Goal: Information Seeking & Learning: Learn about a topic

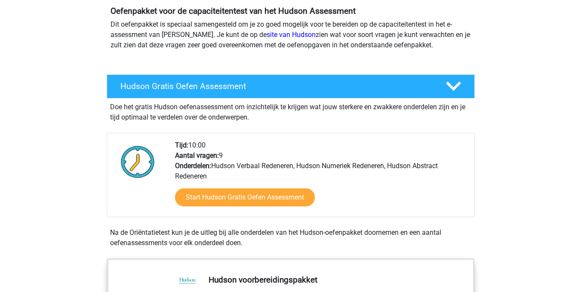
scroll to position [83, 0]
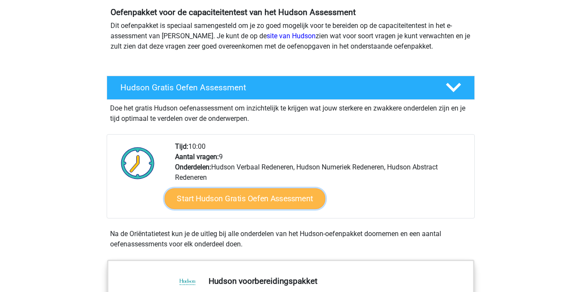
click at [254, 199] on link "Start Hudson Gratis Oefen Assessment" at bounding box center [244, 198] width 161 height 21
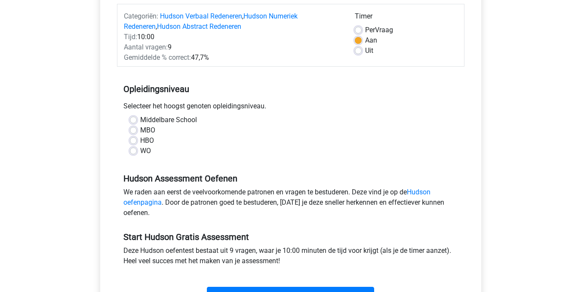
scroll to position [108, 0]
click at [140, 119] on label "Middelbare School" at bounding box center [168, 119] width 57 height 10
click at [132, 119] on input "Middelbare School" at bounding box center [133, 118] width 7 height 9
radio input "true"
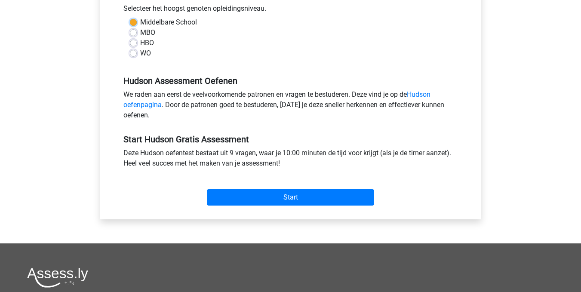
scroll to position [206, 0]
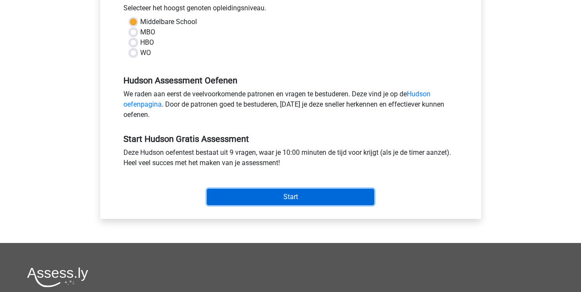
click at [287, 202] on input "Start" at bounding box center [290, 197] width 167 height 16
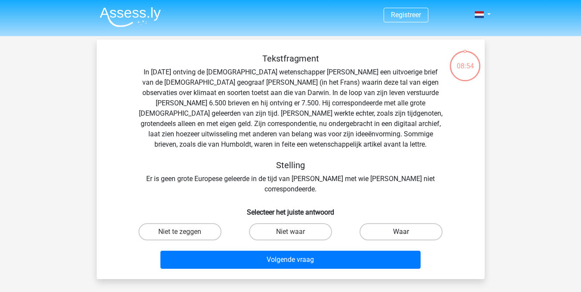
click at [399, 223] on label "Waar" at bounding box center [400, 231] width 83 height 17
click at [401, 232] on input "Waar" at bounding box center [404, 235] width 6 height 6
radio input "true"
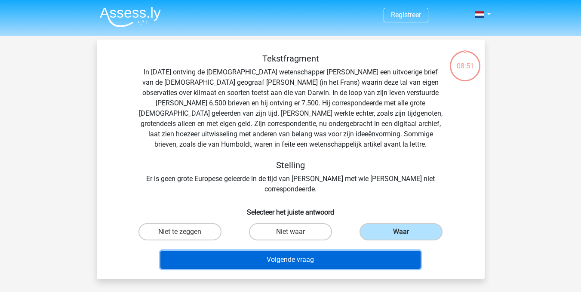
click at [284, 251] on button "Volgende vraag" at bounding box center [290, 260] width 260 height 18
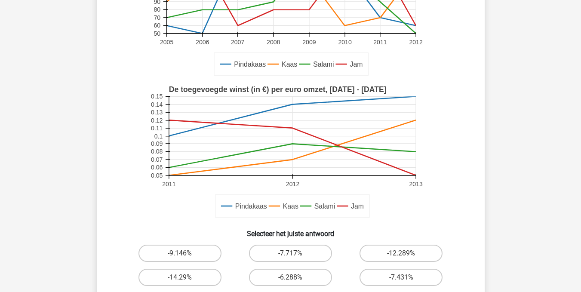
scroll to position [140, 0]
click at [404, 257] on input "-12.289%" at bounding box center [404, 257] width 6 height 6
radio input "true"
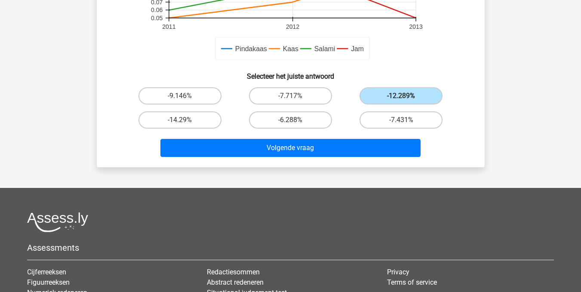
scroll to position [298, 0]
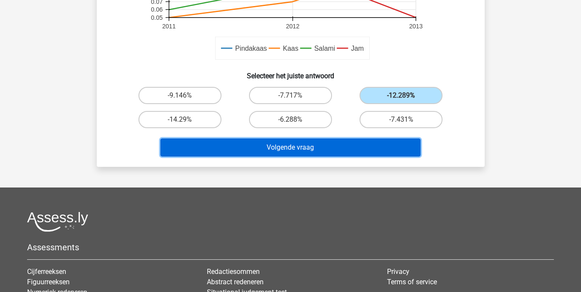
click at [333, 150] on button "Volgende vraag" at bounding box center [290, 147] width 260 height 18
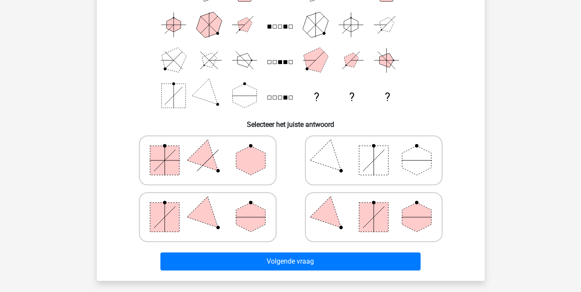
scroll to position [108, 0]
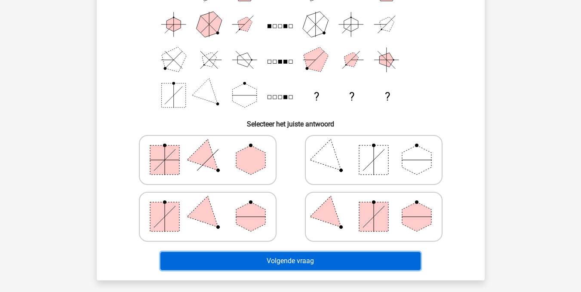
click at [343, 264] on button "Volgende vraag" at bounding box center [290, 261] width 260 height 18
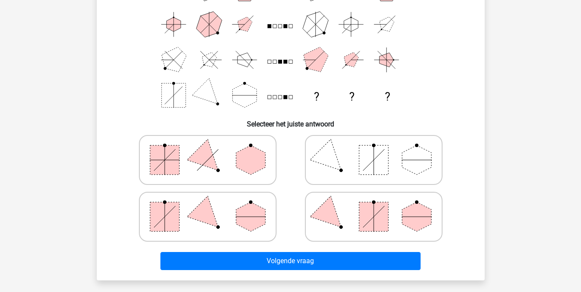
click at [339, 226] on polygon at bounding box center [329, 216] width 41 height 41
click at [373, 206] on input "radio" at bounding box center [376, 203] width 6 height 6
radio input "true"
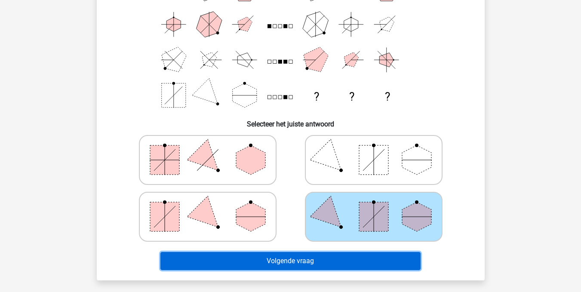
click at [298, 261] on button "Volgende vraag" at bounding box center [290, 261] width 260 height 18
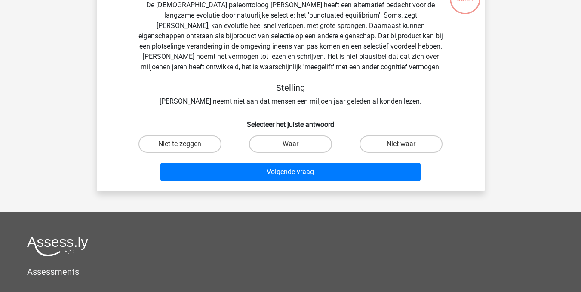
scroll to position [40, 0]
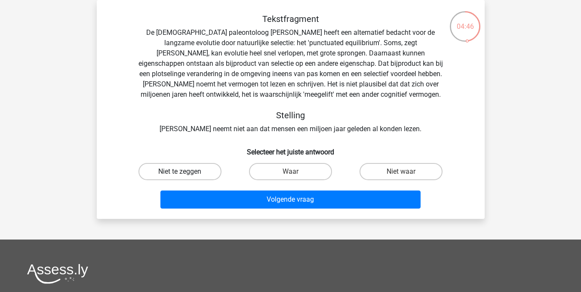
click at [188, 171] on label "Niet te zeggen" at bounding box center [179, 171] width 83 height 17
click at [185, 171] on input "Niet te zeggen" at bounding box center [183, 174] width 6 height 6
radio input "true"
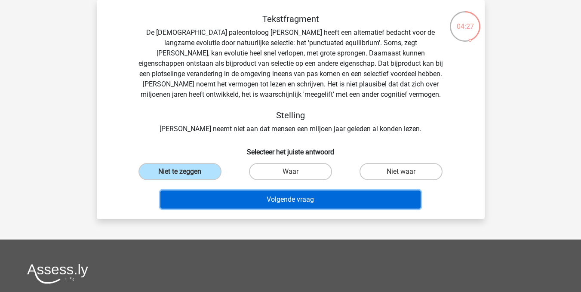
click at [282, 202] on button "Volgende vraag" at bounding box center [290, 199] width 260 height 18
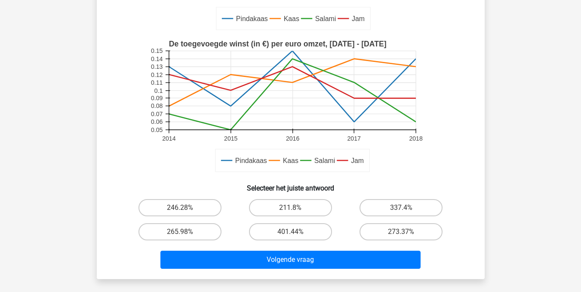
scroll to position [212, 0]
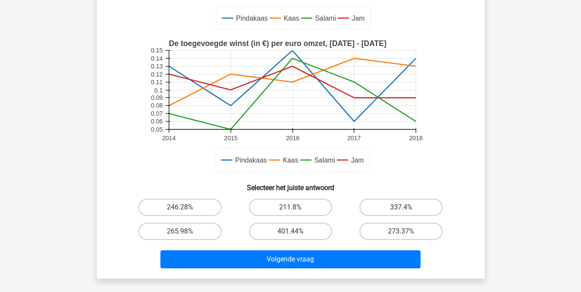
click at [184, 209] on input "246.28%" at bounding box center [183, 210] width 6 height 6
radio input "true"
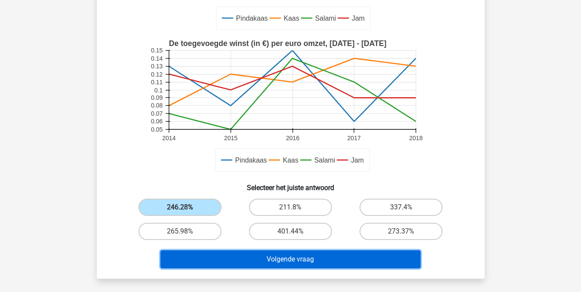
click at [271, 263] on button "Volgende vraag" at bounding box center [290, 259] width 260 height 18
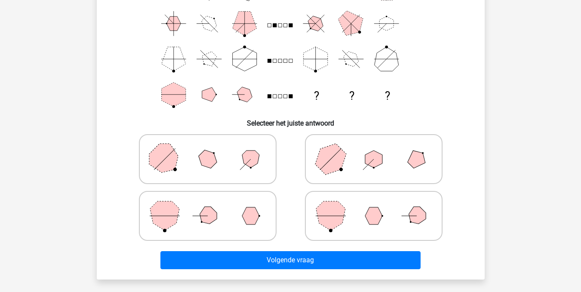
scroll to position [110, 0]
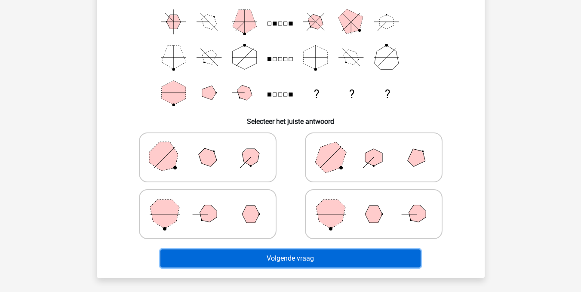
click at [287, 259] on button "Volgende vraag" at bounding box center [290, 258] width 260 height 18
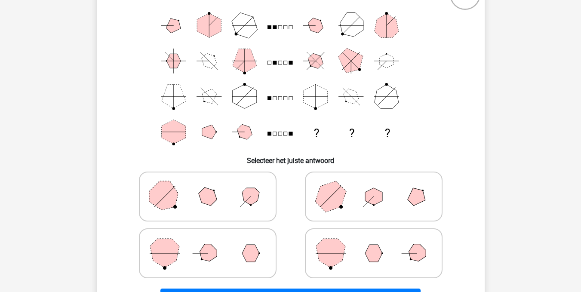
scroll to position [71, 0]
click at [162, 185] on polygon at bounding box center [164, 196] width 41 height 41
click at [208, 185] on input "radio" at bounding box center [211, 183] width 6 height 6
radio input "true"
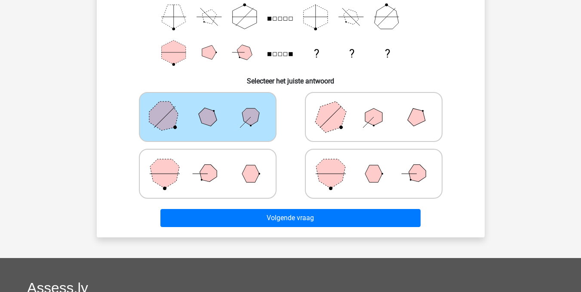
scroll to position [152, 0]
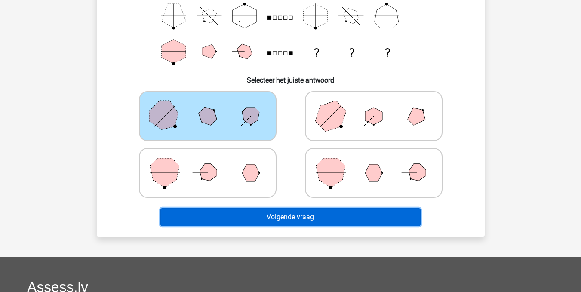
click at [291, 219] on button "Volgende vraag" at bounding box center [290, 217] width 260 height 18
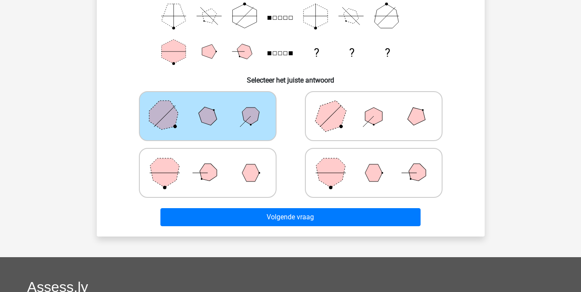
click at [258, 118] on icon at bounding box center [207, 116] width 129 height 43
click at [213, 105] on input "radio" at bounding box center [211, 103] width 6 height 6
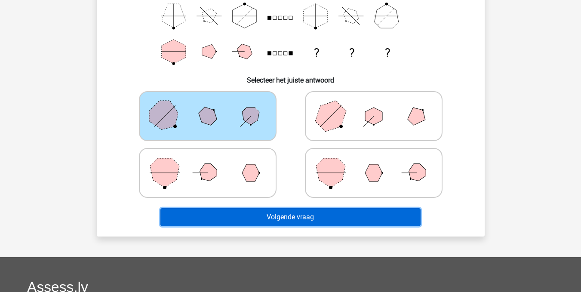
click at [278, 215] on button "Volgende vraag" at bounding box center [290, 217] width 260 height 18
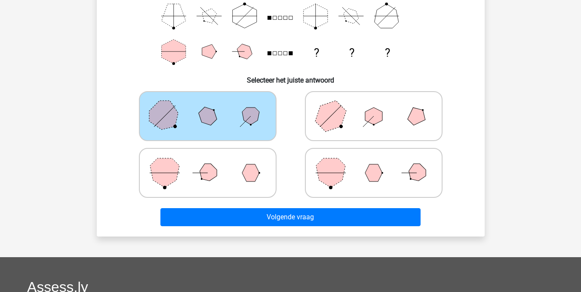
click at [376, 114] on polygon at bounding box center [373, 115] width 17 height 17
click at [376, 105] on input "radio" at bounding box center [376, 103] width 6 height 6
radio input "true"
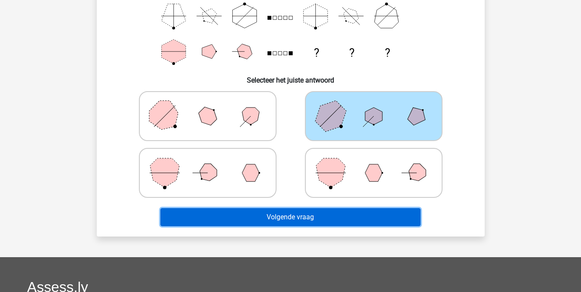
click at [294, 212] on button "Volgende vraag" at bounding box center [290, 217] width 260 height 18
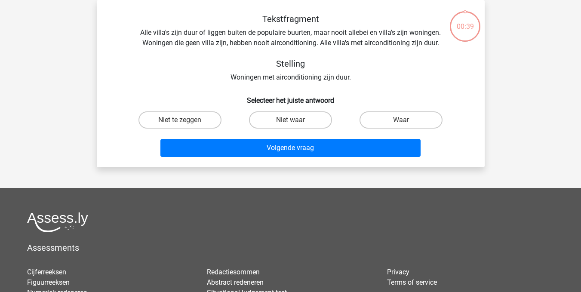
scroll to position [0, 0]
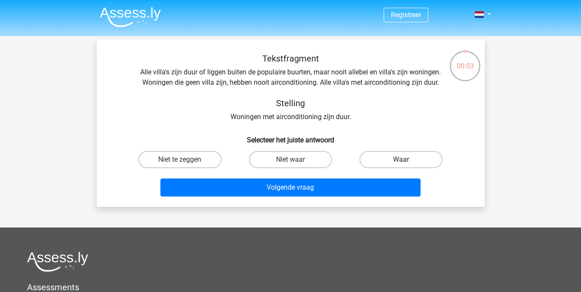
click at [382, 160] on label "Waar" at bounding box center [400, 159] width 83 height 17
click at [401, 160] on input "Waar" at bounding box center [404, 162] width 6 height 6
radio input "true"
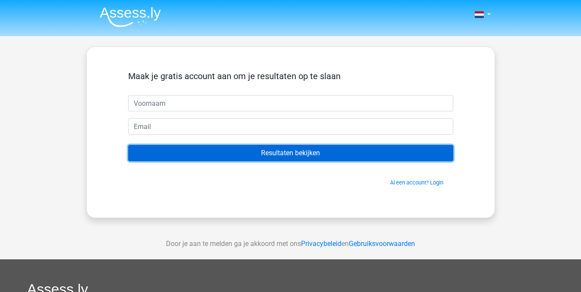
click at [253, 153] on input "Resultaten bekijken" at bounding box center [290, 153] width 325 height 16
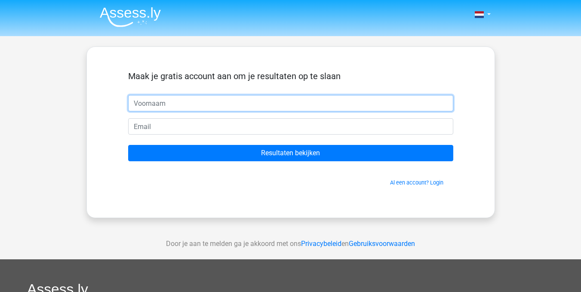
click at [160, 106] on input "text" at bounding box center [290, 103] width 325 height 16
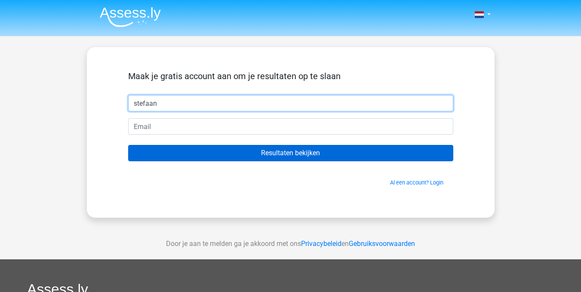
type input "stefaan"
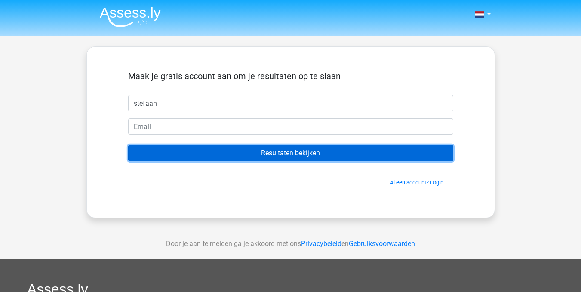
click at [277, 158] on input "Resultaten bekijken" at bounding box center [290, 153] width 325 height 16
click at [399, 146] on input "Resultaten bekijken" at bounding box center [290, 153] width 325 height 16
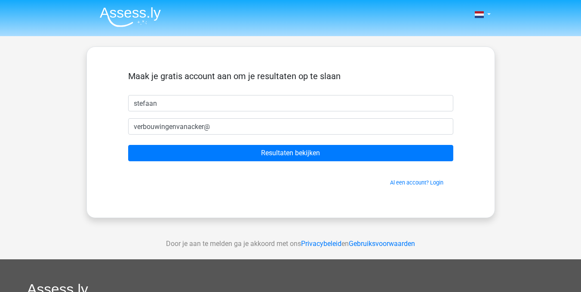
click at [462, 133] on div "Maak je gratis account aan om je resultaten op te slaan stefaan verbouwingenvan…" at bounding box center [290, 131] width 366 height 129
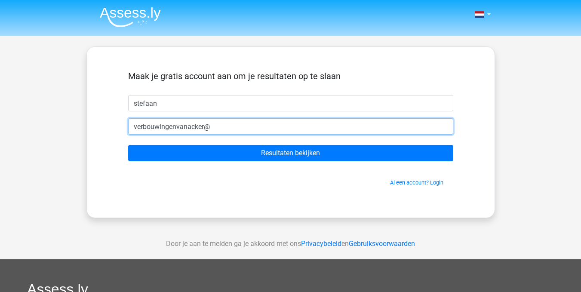
click at [215, 128] on input "verbouwingenvanacker@" at bounding box center [290, 126] width 325 height 16
click at [232, 125] on input "verbouwingenvanacker@gmail" at bounding box center [290, 126] width 325 height 16
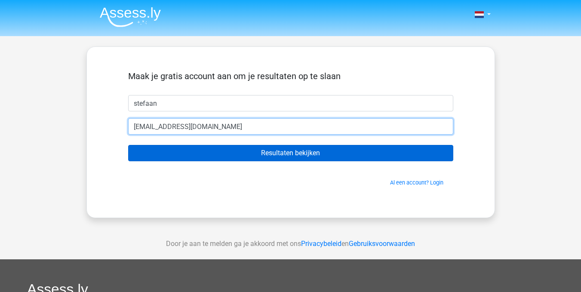
type input "[EMAIL_ADDRESS][DOMAIN_NAME]"
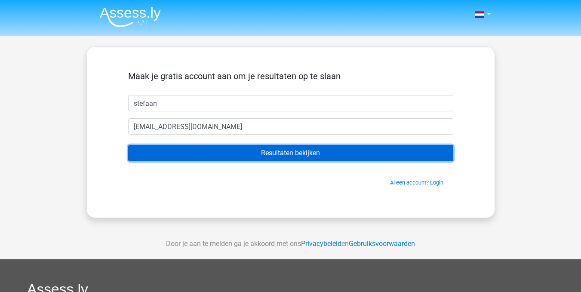
click at [299, 154] on input "Resultaten bekijken" at bounding box center [290, 153] width 325 height 16
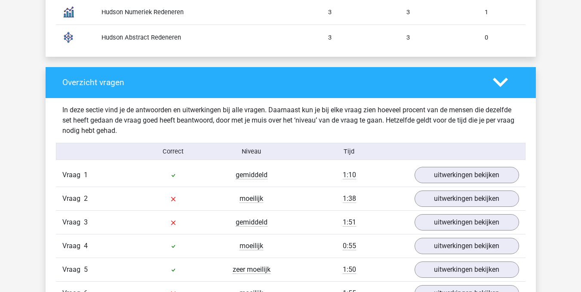
scroll to position [784, 0]
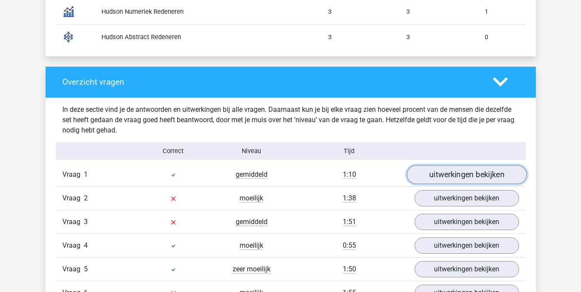
click at [449, 174] on link "uitwerkingen bekijken" at bounding box center [466, 174] width 120 height 19
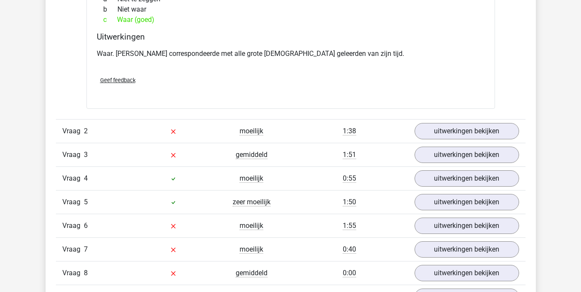
scroll to position [1114, 0]
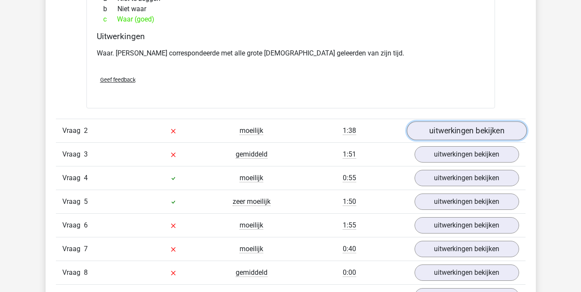
click at [464, 132] on link "uitwerkingen bekijken" at bounding box center [466, 130] width 120 height 19
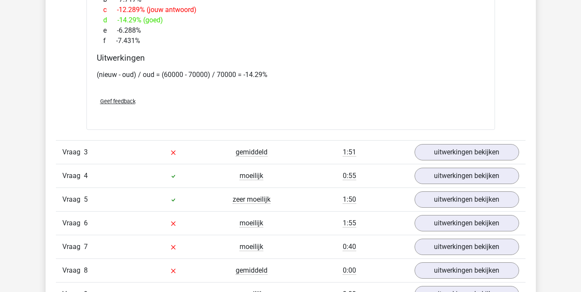
scroll to position [1595, 0]
click at [475, 158] on link "uitwerkingen bekijken" at bounding box center [466, 152] width 120 height 19
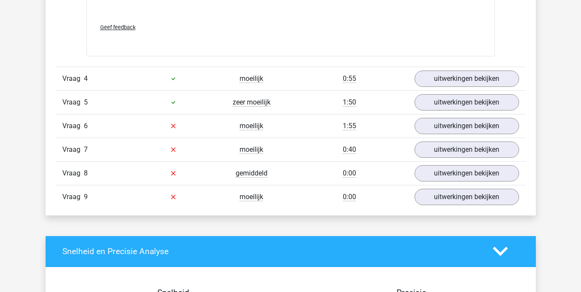
scroll to position [2340, 0]
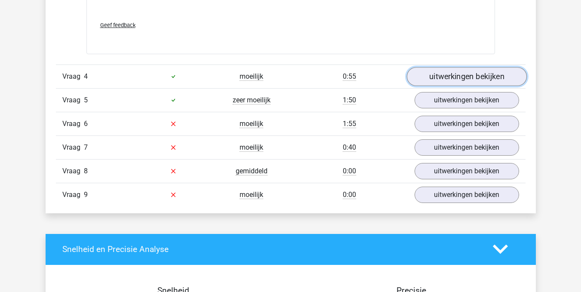
click at [455, 76] on link "uitwerkingen bekijken" at bounding box center [466, 76] width 120 height 19
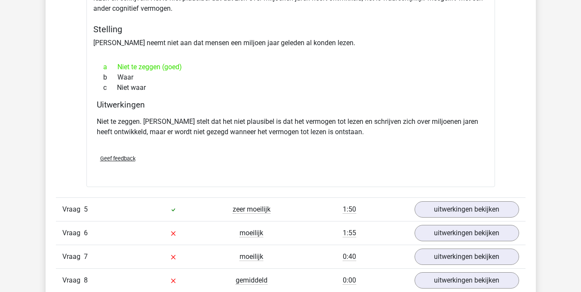
scroll to position [2523, 0]
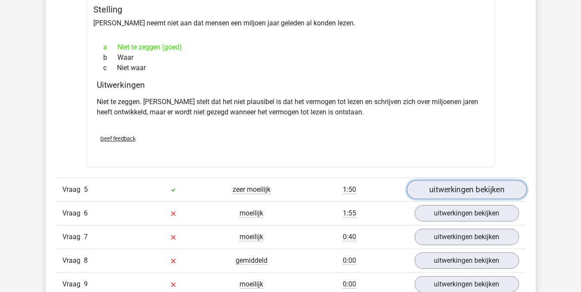
click at [472, 192] on link "uitwerkingen bekijken" at bounding box center [466, 189] width 120 height 19
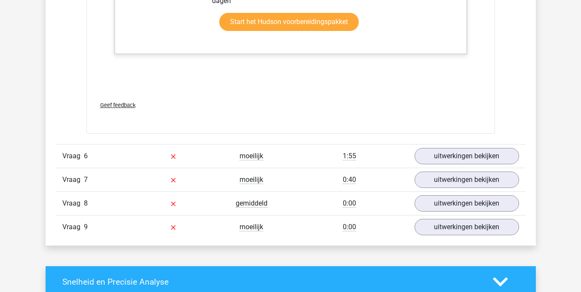
scroll to position [3313, 0]
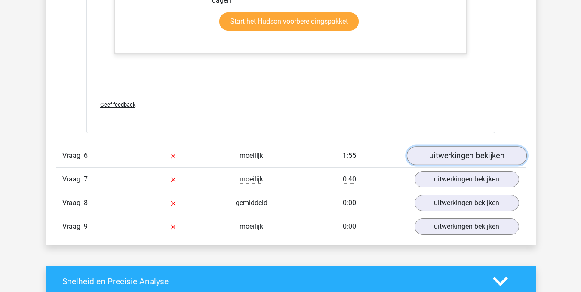
click at [462, 158] on link "uitwerkingen bekijken" at bounding box center [466, 155] width 120 height 19
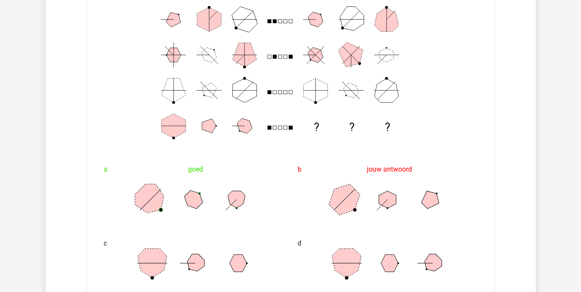
scroll to position [3506, 0]
click at [484, 125] on div "? ? ?" at bounding box center [290, 73] width 395 height 149
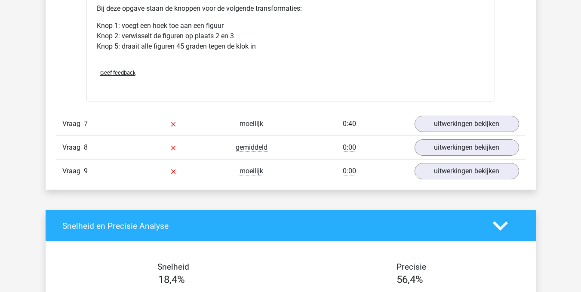
scroll to position [3859, 0]
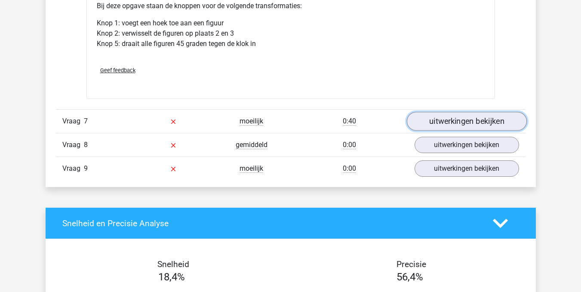
click at [482, 122] on link "uitwerkingen bekijken" at bounding box center [466, 121] width 120 height 19
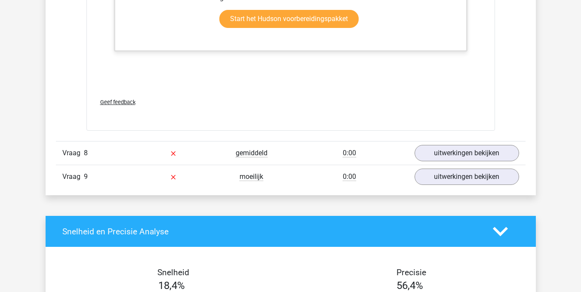
scroll to position [4307, 0]
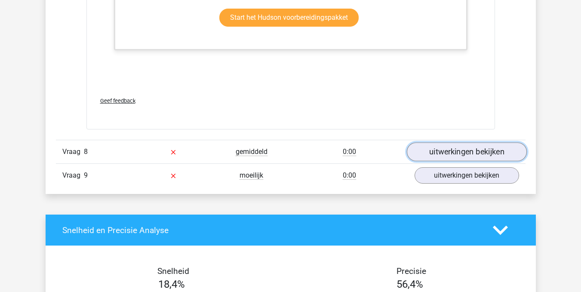
click at [470, 156] on link "uitwerkingen bekijken" at bounding box center [466, 152] width 120 height 19
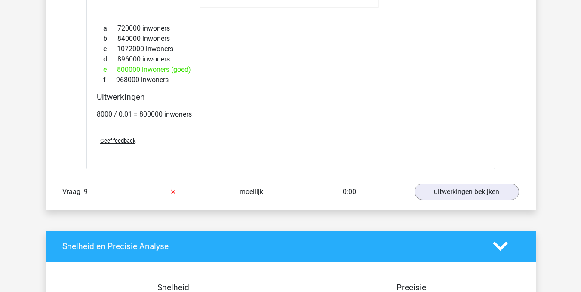
scroll to position [4770, 0]
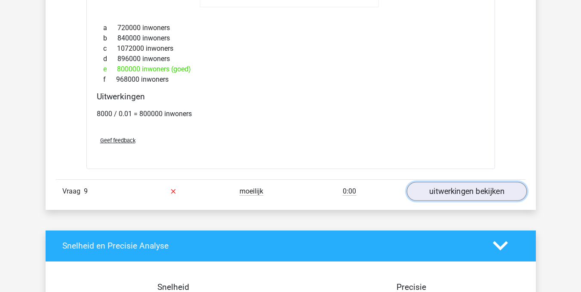
click at [453, 191] on link "uitwerkingen bekijken" at bounding box center [466, 191] width 120 height 19
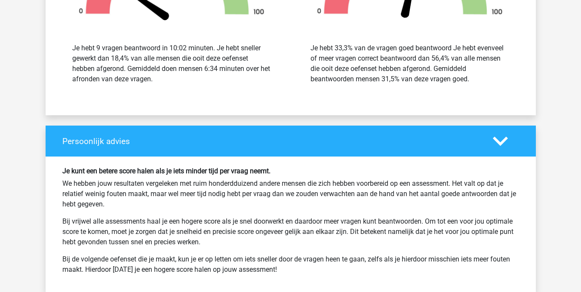
scroll to position [5809, 0]
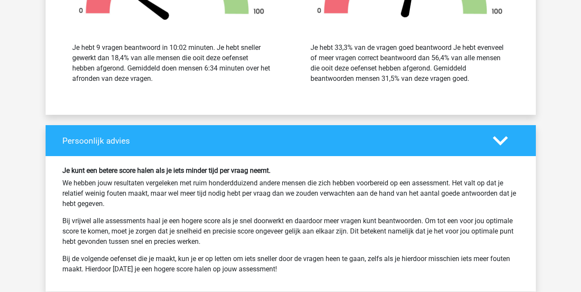
click at [534, 213] on div "Je kunt een betere score halen als je iets minder tijd per vraag neemt. We hebb…" at bounding box center [291, 223] width 490 height 135
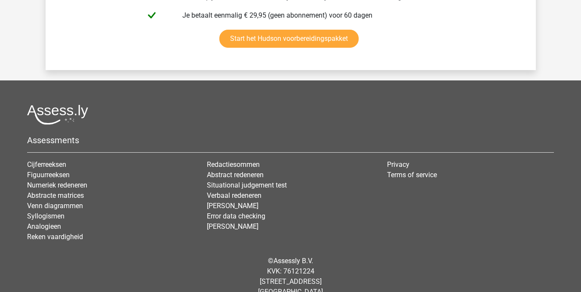
scroll to position [6229, 0]
click at [55, 196] on link "Abstracte matrices" at bounding box center [55, 195] width 57 height 8
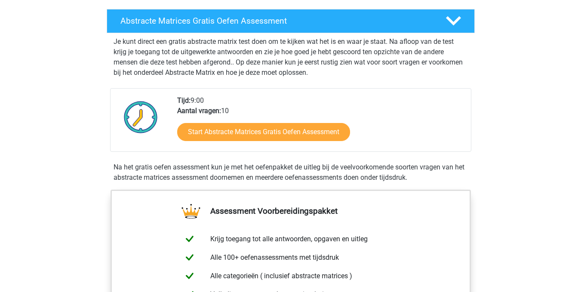
scroll to position [143, 0]
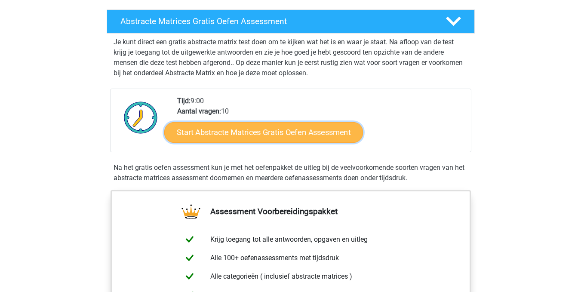
click at [254, 133] on link "Start Abstracte Matrices Gratis Oefen Assessment" at bounding box center [263, 132] width 199 height 21
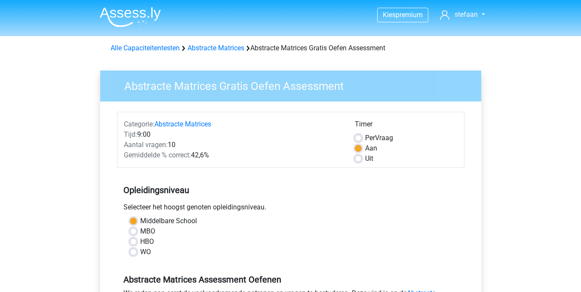
click at [140, 233] on label "MBO" at bounding box center [147, 231] width 15 height 10
click at [135, 233] on input "MBO" at bounding box center [133, 230] width 7 height 9
radio input "true"
click at [140, 222] on label "Middelbare School" at bounding box center [168, 221] width 57 height 10
click at [132, 222] on input "Middelbare School" at bounding box center [133, 220] width 7 height 9
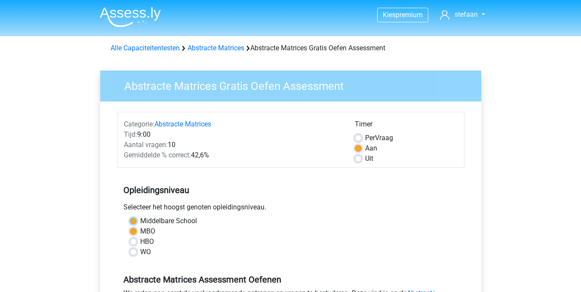
radio input "true"
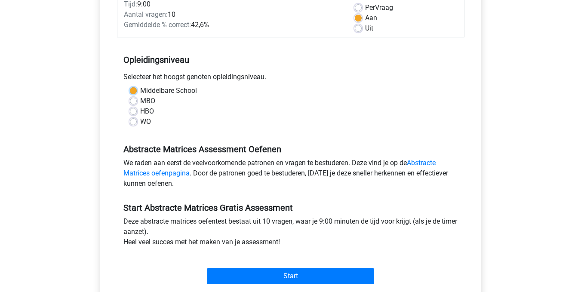
scroll to position [132, 0]
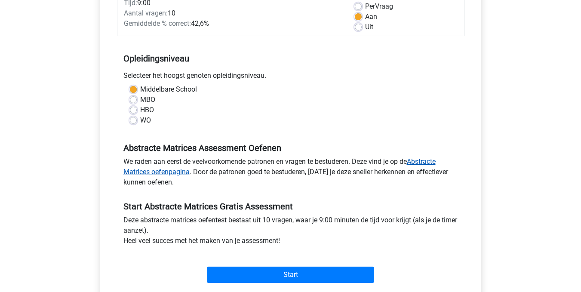
click at [424, 159] on link "Abstracte Matrices oefenpagina" at bounding box center [279, 166] width 312 height 18
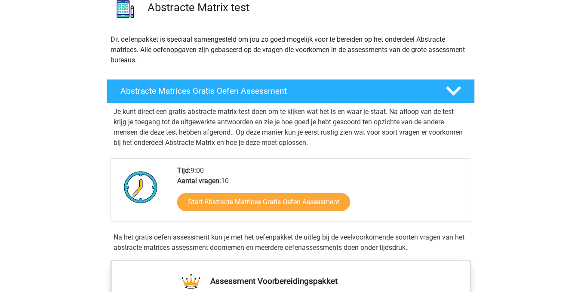
scroll to position [73, 0]
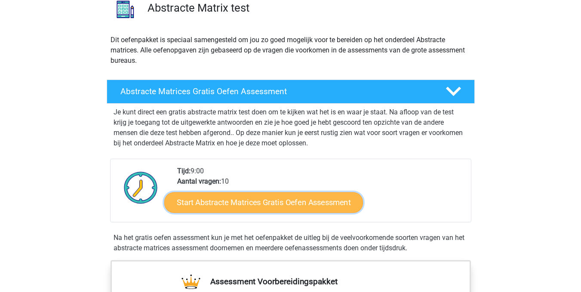
click at [267, 202] on link "Start Abstracte Matrices Gratis Oefen Assessment" at bounding box center [263, 202] width 199 height 21
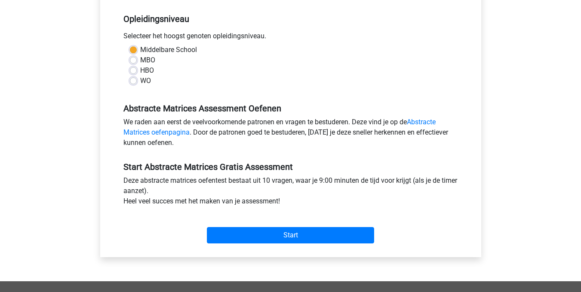
scroll to position [213, 0]
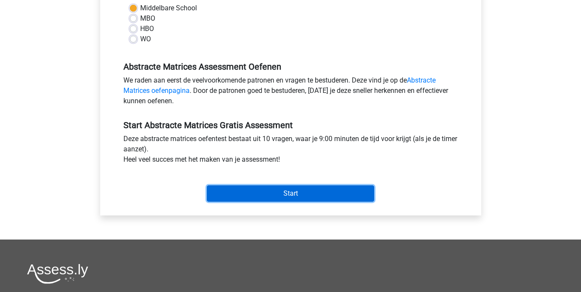
click at [295, 193] on input "Start" at bounding box center [290, 193] width 167 height 16
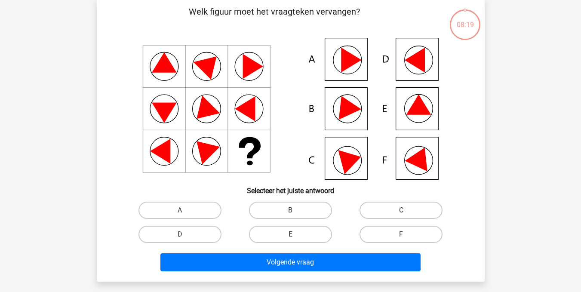
scroll to position [42, 0]
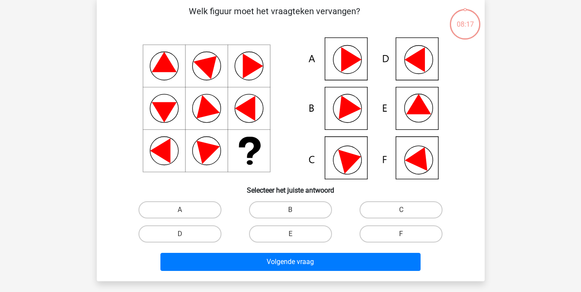
click at [294, 234] on input "E" at bounding box center [293, 237] width 6 height 6
radio input "true"
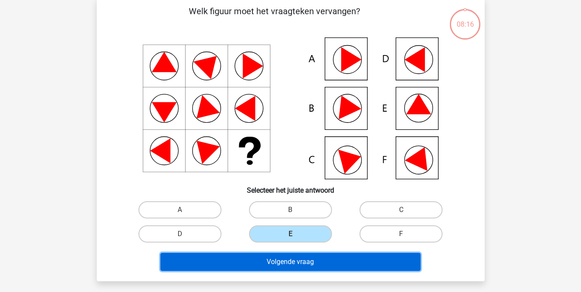
click at [292, 262] on button "Volgende vraag" at bounding box center [290, 262] width 260 height 18
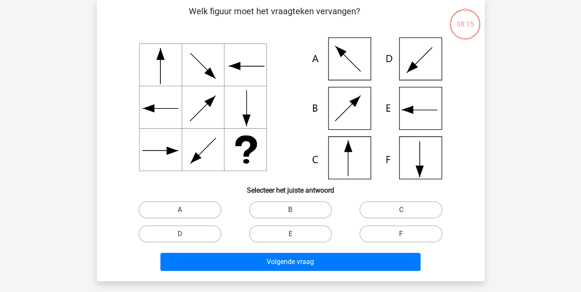
scroll to position [40, 0]
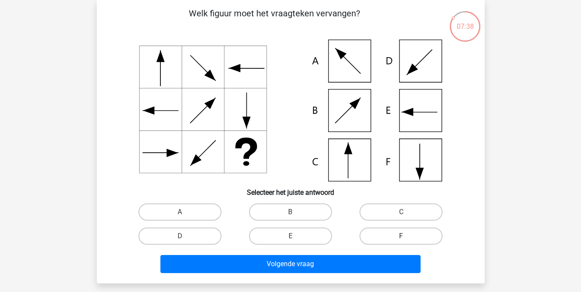
click at [402, 235] on label "F" at bounding box center [400, 235] width 83 height 17
click at [402, 236] on input "F" at bounding box center [404, 239] width 6 height 6
radio input "true"
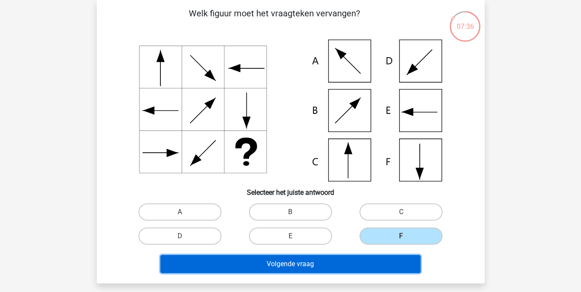
click at [305, 263] on button "Volgende vraag" at bounding box center [290, 264] width 260 height 18
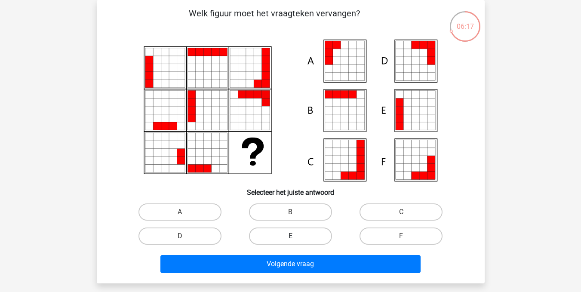
click at [280, 239] on label "E" at bounding box center [290, 235] width 83 height 17
click at [290, 239] on input "E" at bounding box center [293, 239] width 6 height 6
radio input "true"
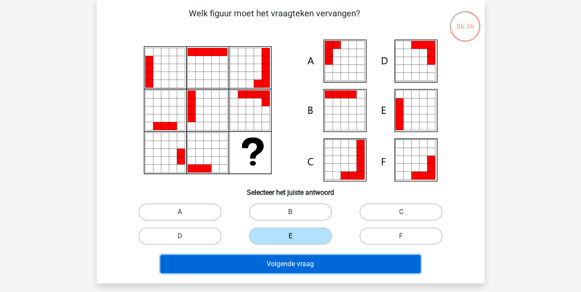
click at [280, 266] on button "Volgende vraag" at bounding box center [290, 264] width 260 height 18
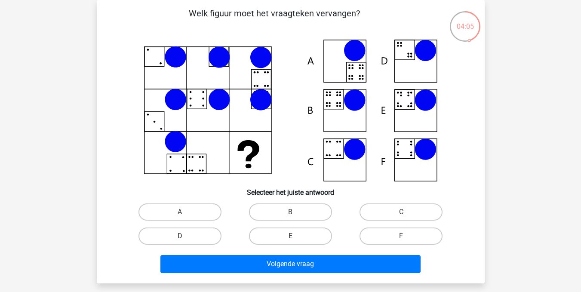
click at [354, 75] on icon at bounding box center [290, 111] width 346 height 142
click at [180, 215] on input "A" at bounding box center [183, 215] width 6 height 6
radio input "true"
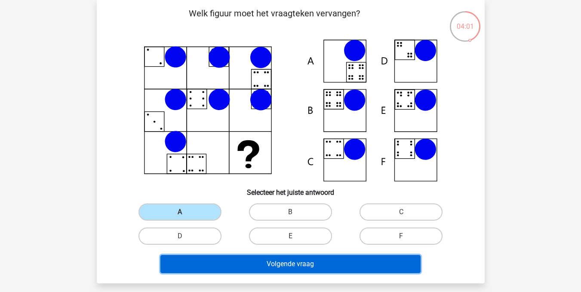
click at [275, 263] on button "Volgende vraag" at bounding box center [290, 264] width 260 height 18
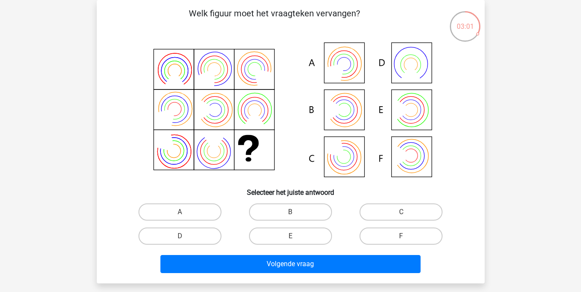
click at [410, 71] on icon at bounding box center [410, 72] width 24 height 19
click at [184, 236] on input "D" at bounding box center [183, 239] width 6 height 6
radio input "true"
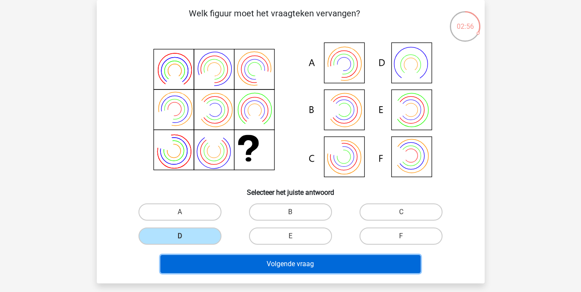
click at [282, 261] on button "Volgende vraag" at bounding box center [290, 264] width 260 height 18
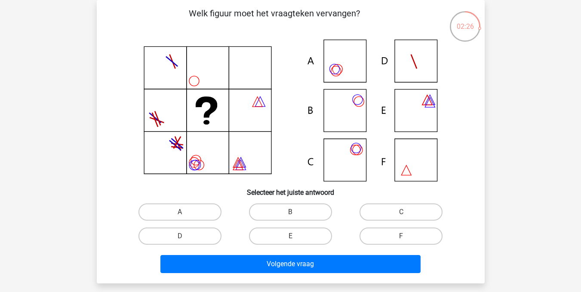
click at [161, 160] on icon at bounding box center [290, 111] width 346 height 142
click at [334, 70] on icon at bounding box center [290, 111] width 346 height 142
click at [165, 206] on label "A" at bounding box center [179, 211] width 83 height 17
click at [180, 212] on input "A" at bounding box center [183, 215] width 6 height 6
radio input "true"
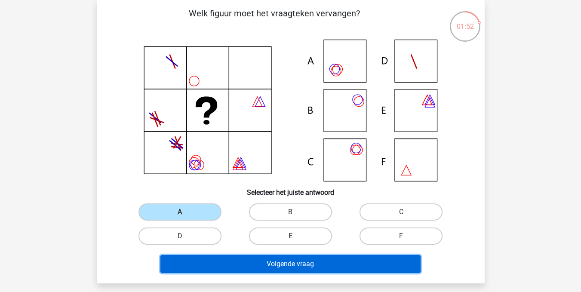
click at [269, 259] on button "Volgende vraag" at bounding box center [290, 264] width 260 height 18
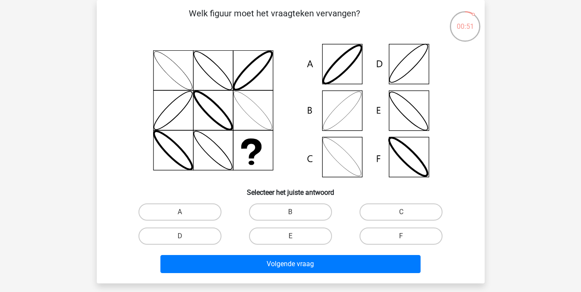
click at [295, 155] on icon at bounding box center [290, 111] width 346 height 142
click at [288, 237] on label "E" at bounding box center [290, 235] width 83 height 17
click at [290, 237] on input "E" at bounding box center [293, 239] width 6 height 6
radio input "true"
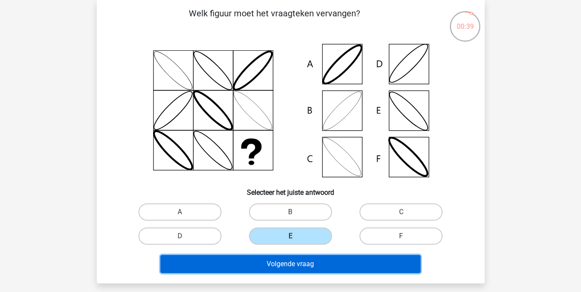
click at [289, 266] on button "Volgende vraag" at bounding box center [290, 264] width 260 height 18
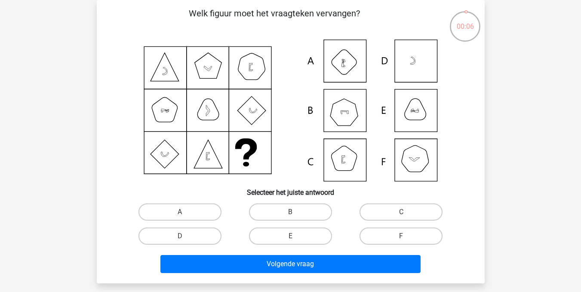
click at [342, 117] on icon at bounding box center [290, 111] width 346 height 142
click at [280, 214] on label "B" at bounding box center [290, 211] width 83 height 17
click at [290, 214] on input "B" at bounding box center [293, 215] width 6 height 6
radio input "true"
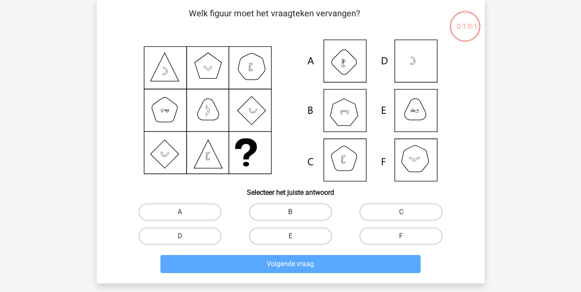
click at [298, 214] on label "B" at bounding box center [290, 211] width 83 height 17
click at [296, 214] on input "B" at bounding box center [293, 215] width 6 height 6
radio input "true"
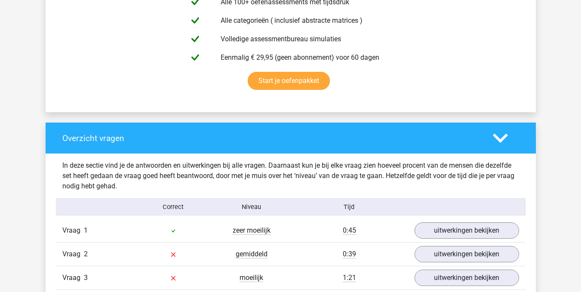
scroll to position [605, 0]
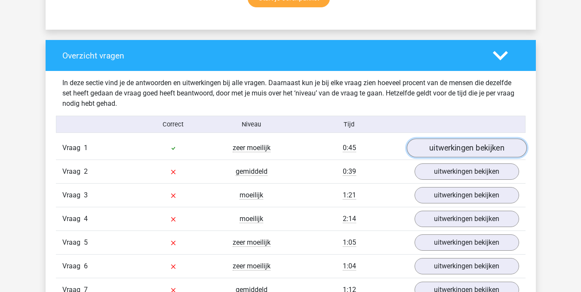
click at [475, 146] on link "uitwerkingen bekijken" at bounding box center [466, 147] width 120 height 19
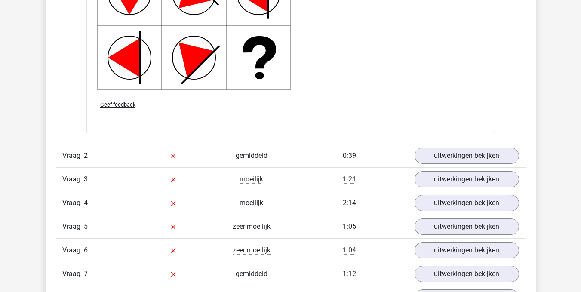
scroll to position [1190, 0]
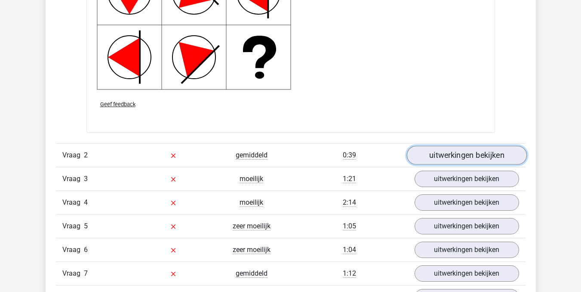
click at [479, 157] on link "uitwerkingen bekijken" at bounding box center [466, 155] width 120 height 19
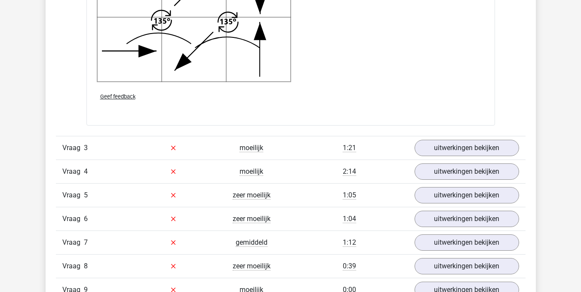
scroll to position [1819, 0]
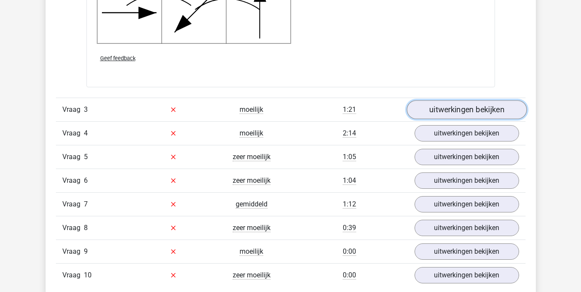
click at [477, 108] on link "uitwerkingen bekijken" at bounding box center [466, 109] width 120 height 19
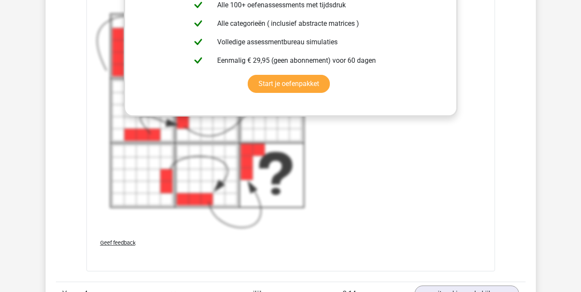
scroll to position [2291, 0]
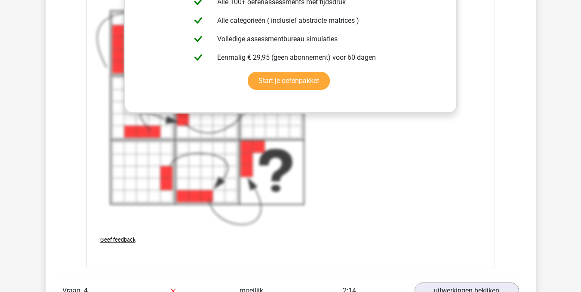
click at [374, 205] on div "Het figuur neemt van links naar rechts steeds toe met een blokje en de 'achterk…" at bounding box center [291, 72] width 388 height 311
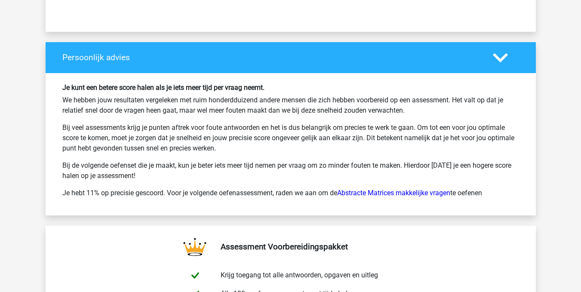
scroll to position [3010, 0]
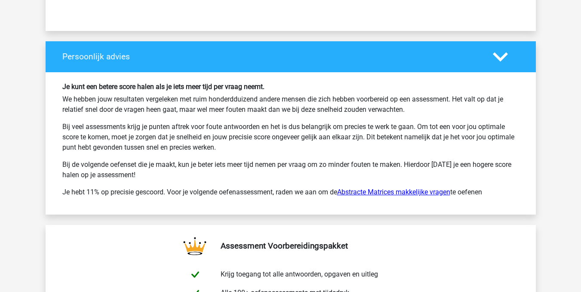
click at [390, 193] on link "Abstracte Matrices makkelijke vragen" at bounding box center [393, 192] width 113 height 8
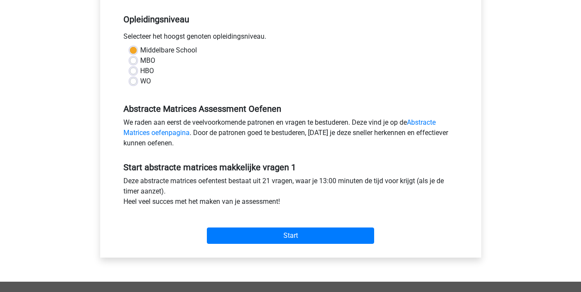
scroll to position [171, 0]
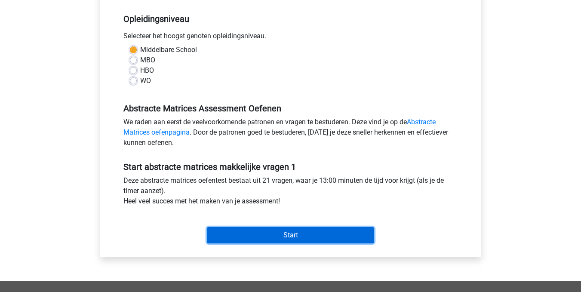
click at [288, 238] on input "Start" at bounding box center [290, 235] width 167 height 16
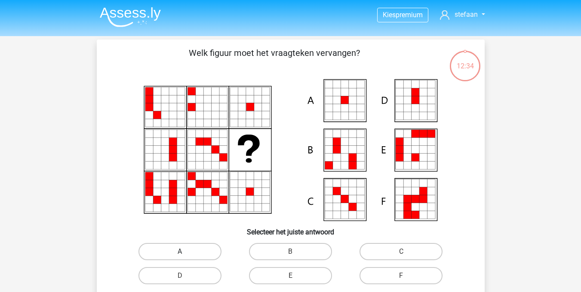
click at [176, 249] on label "A" at bounding box center [179, 251] width 83 height 17
click at [180, 251] on input "A" at bounding box center [183, 254] width 6 height 6
radio input "true"
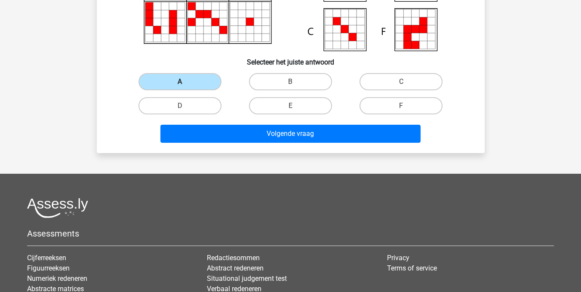
scroll to position [170, 0]
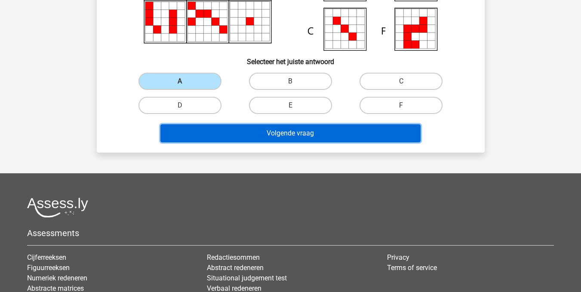
click at [293, 135] on button "Volgende vraag" at bounding box center [290, 133] width 260 height 18
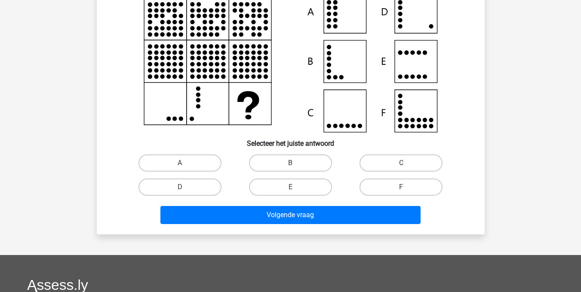
scroll to position [40, 0]
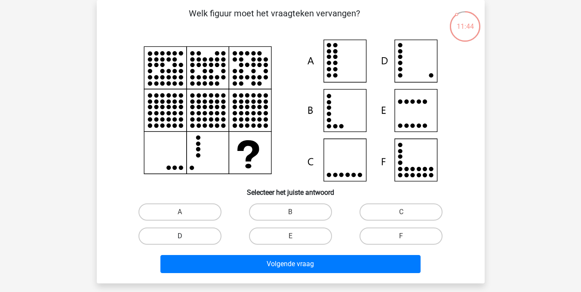
click at [173, 235] on label "D" at bounding box center [179, 235] width 83 height 17
click at [180, 236] on input "D" at bounding box center [183, 239] width 6 height 6
radio input "true"
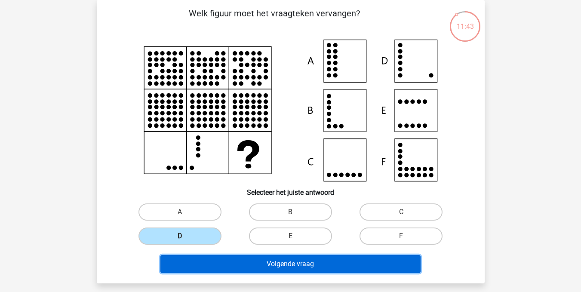
click at [275, 263] on button "Volgende vraag" at bounding box center [290, 264] width 260 height 18
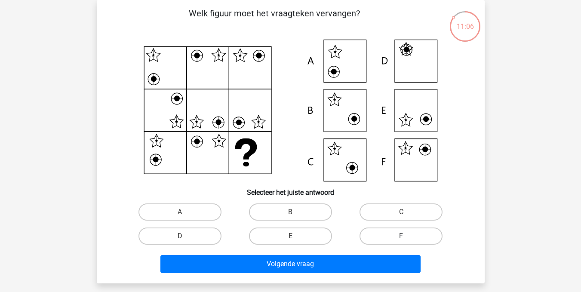
click at [387, 231] on label "F" at bounding box center [400, 235] width 83 height 17
click at [401, 236] on input "F" at bounding box center [404, 239] width 6 height 6
radio input "true"
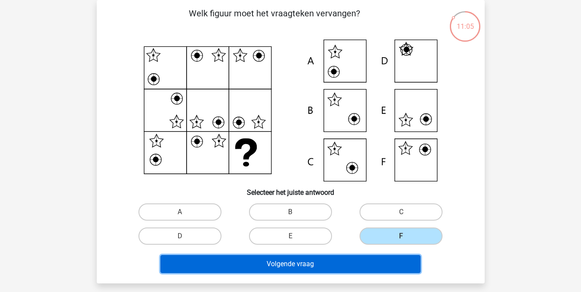
click at [292, 268] on button "Volgende vraag" at bounding box center [290, 264] width 260 height 18
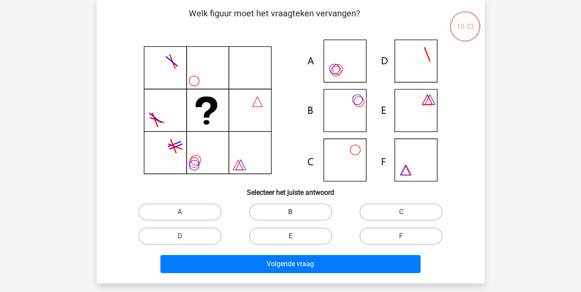
click at [296, 204] on label "B" at bounding box center [290, 211] width 83 height 17
click at [296, 212] on input "B" at bounding box center [293, 215] width 6 height 6
radio input "true"
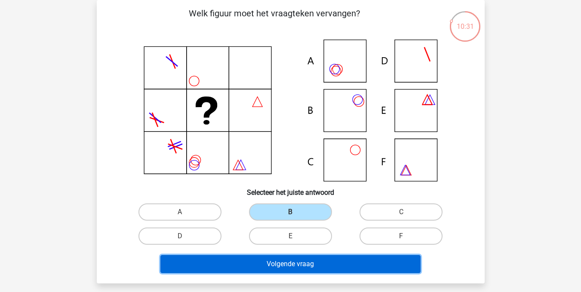
click at [296, 264] on button "Volgende vraag" at bounding box center [290, 264] width 260 height 18
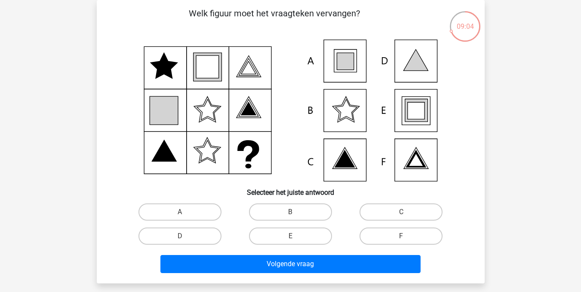
click at [344, 60] on icon at bounding box center [344, 61] width 17 height 17
click at [171, 211] on label "A" at bounding box center [179, 211] width 83 height 17
click at [180, 212] on input "A" at bounding box center [183, 215] width 6 height 6
radio input "true"
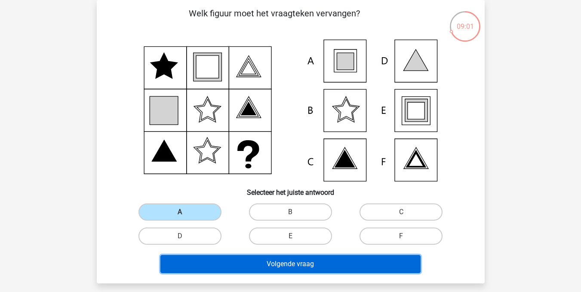
click at [278, 262] on button "Volgende vraag" at bounding box center [290, 264] width 260 height 18
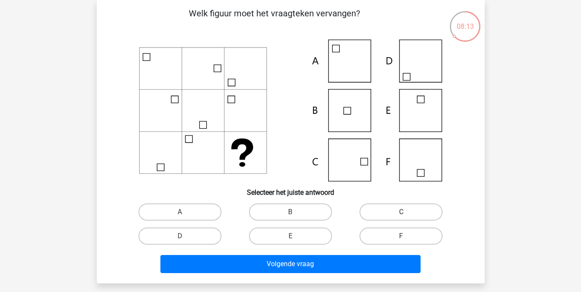
click at [394, 214] on label "C" at bounding box center [400, 211] width 83 height 17
click at [401, 214] on input "C" at bounding box center [404, 215] width 6 height 6
radio input "true"
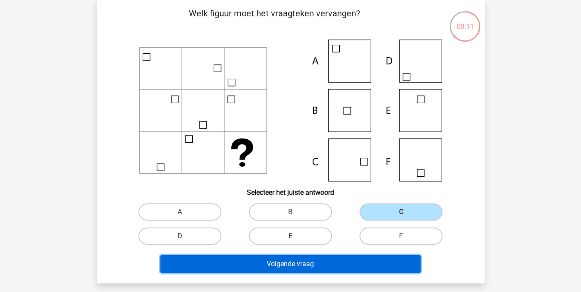
click at [306, 261] on button "Volgende vraag" at bounding box center [290, 264] width 260 height 18
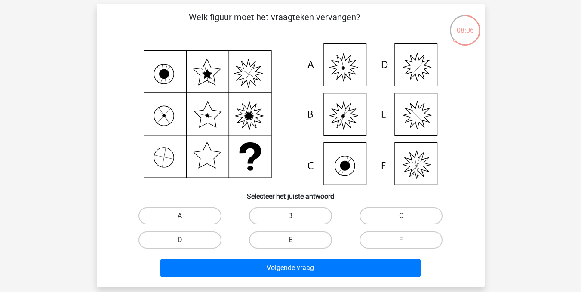
scroll to position [35, 0]
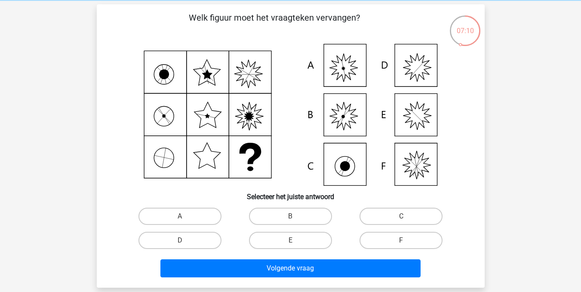
click at [417, 70] on icon at bounding box center [290, 115] width 346 height 142
click at [178, 240] on label "D" at bounding box center [179, 240] width 83 height 17
click at [180, 240] on input "D" at bounding box center [183, 243] width 6 height 6
radio input "true"
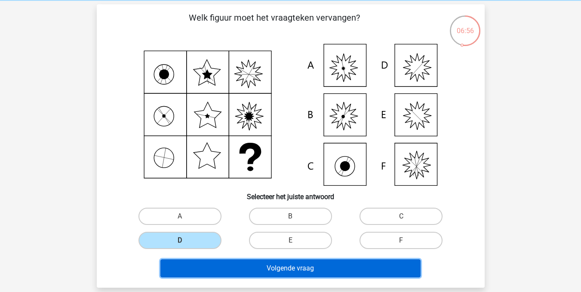
click at [296, 268] on button "Volgende vraag" at bounding box center [290, 268] width 260 height 18
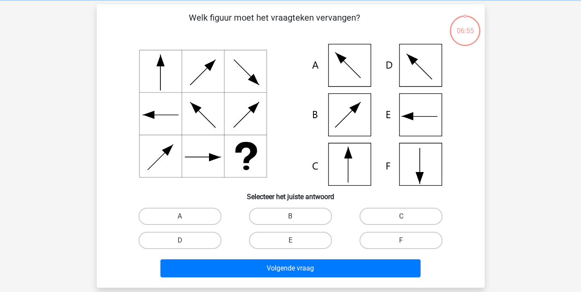
scroll to position [40, 0]
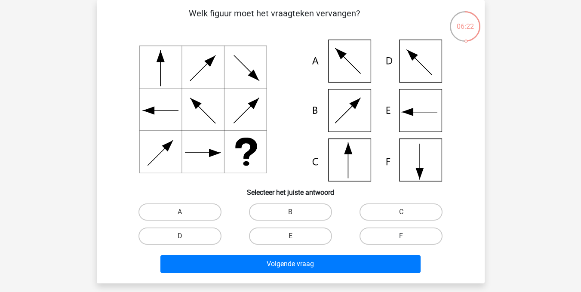
click at [389, 239] on label "F" at bounding box center [400, 235] width 83 height 17
click at [401, 239] on input "F" at bounding box center [404, 239] width 6 height 6
radio input "true"
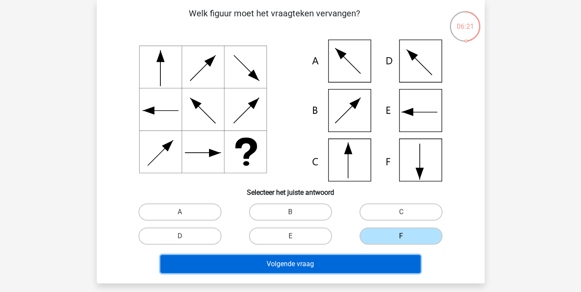
click at [294, 258] on button "Volgende vraag" at bounding box center [290, 264] width 260 height 18
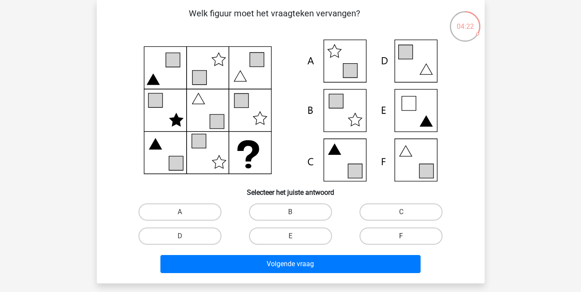
click at [394, 233] on label "F" at bounding box center [400, 235] width 83 height 17
click at [401, 236] on input "F" at bounding box center [404, 239] width 6 height 6
radio input "true"
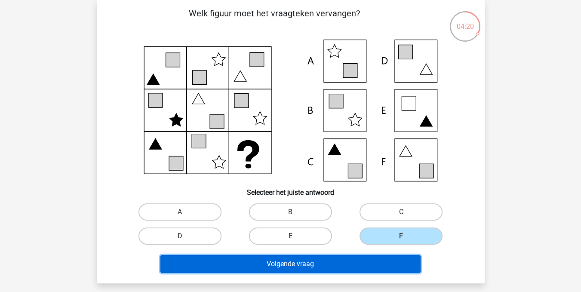
click at [315, 267] on button "Volgende vraag" at bounding box center [290, 264] width 260 height 18
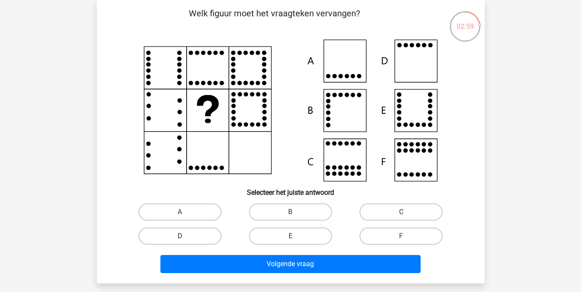
click at [183, 232] on label "D" at bounding box center [179, 235] width 83 height 17
click at [183, 236] on input "D" at bounding box center [183, 239] width 6 height 6
radio input "true"
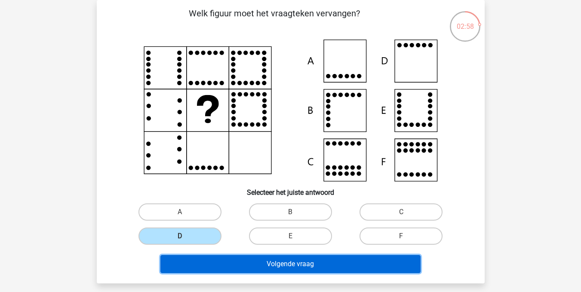
click at [284, 260] on button "Volgende vraag" at bounding box center [290, 264] width 260 height 18
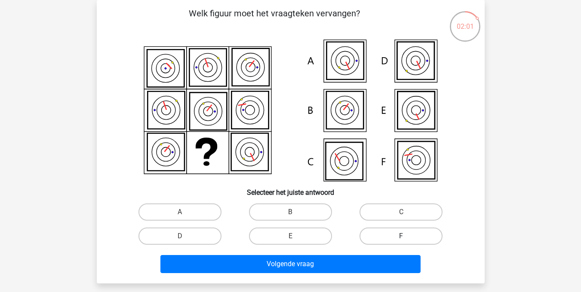
click at [399, 237] on label "F" at bounding box center [400, 235] width 83 height 17
click at [401, 237] on input "F" at bounding box center [404, 239] width 6 height 6
radio input "true"
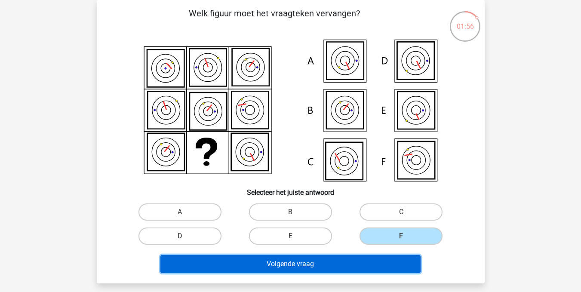
click at [295, 266] on button "Volgende vraag" at bounding box center [290, 264] width 260 height 18
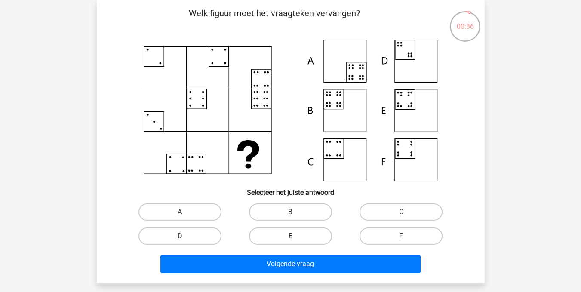
click at [282, 211] on label "B" at bounding box center [290, 211] width 83 height 17
click at [290, 212] on input "B" at bounding box center [293, 215] width 6 height 6
radio input "true"
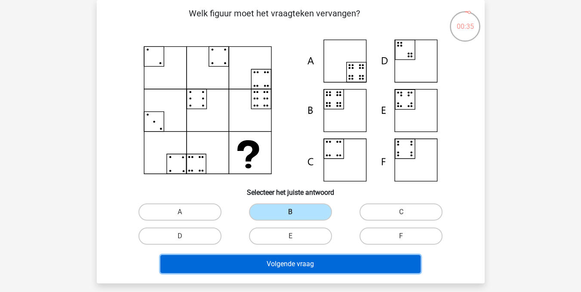
click at [276, 262] on button "Volgende vraag" at bounding box center [290, 264] width 260 height 18
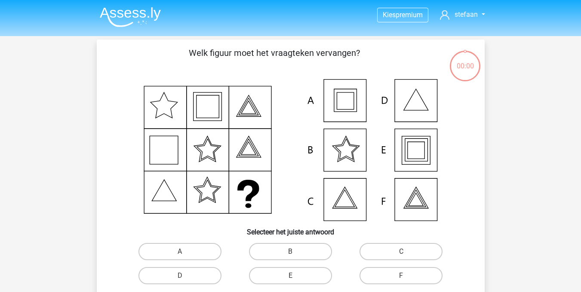
scroll to position [40, 0]
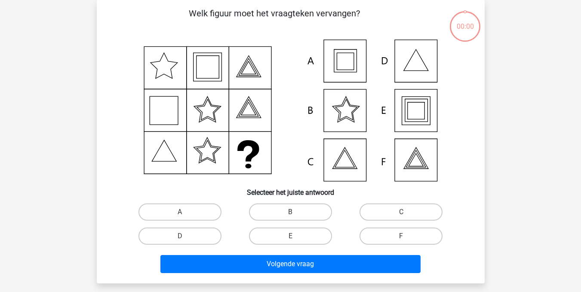
click at [401, 234] on label "F" at bounding box center [400, 235] width 83 height 17
click at [401, 236] on input "F" at bounding box center [404, 239] width 6 height 6
radio input "true"
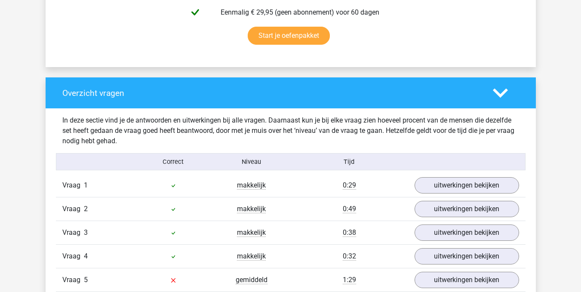
scroll to position [568, 0]
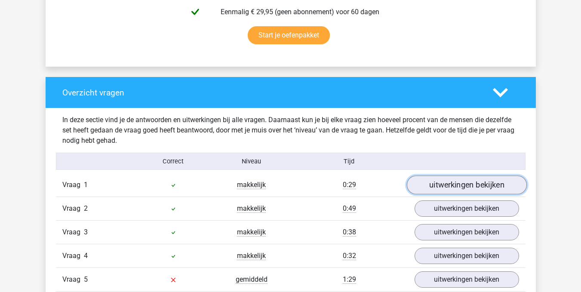
click at [462, 185] on link "uitwerkingen bekijken" at bounding box center [466, 184] width 120 height 19
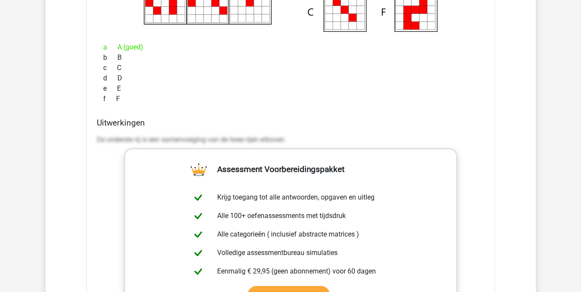
scroll to position [900, 0]
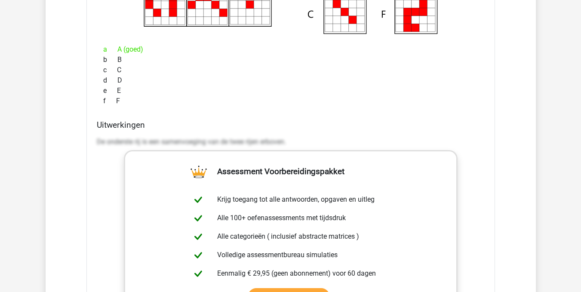
click at [374, 136] on div "De onderste rij is een samenvoeging van de twee rijen erboven." at bounding box center [291, 145] width 388 height 24
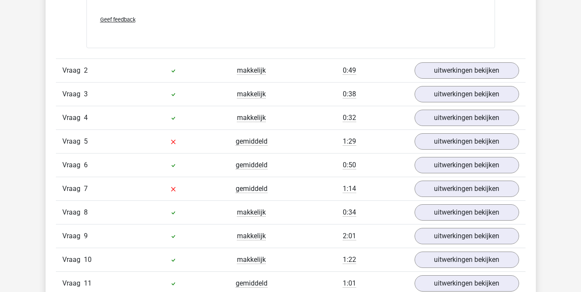
scroll to position [1319, 0]
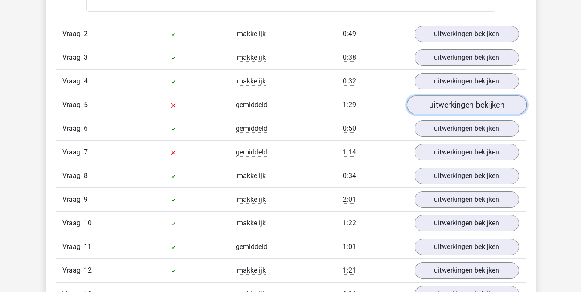
click at [457, 103] on link "uitwerkingen bekijken" at bounding box center [466, 104] width 120 height 19
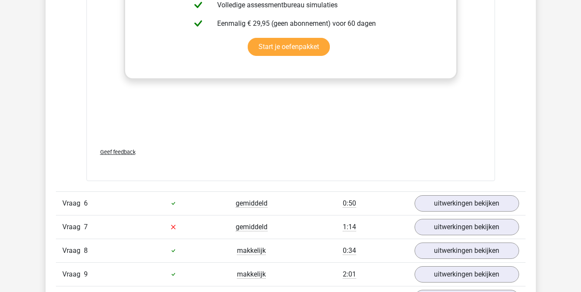
scroll to position [1822, 0]
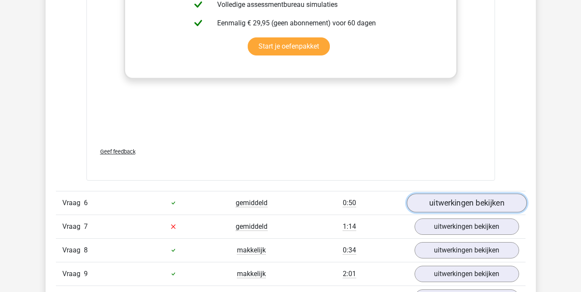
click at [458, 202] on link "uitwerkingen bekijken" at bounding box center [466, 202] width 120 height 19
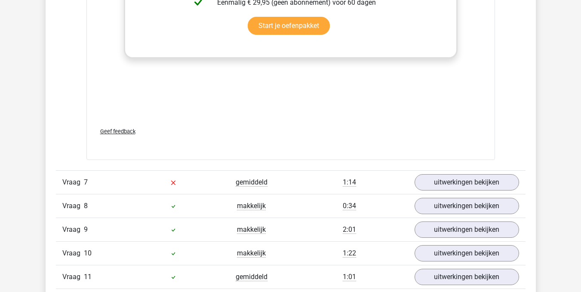
scroll to position [2444, 0]
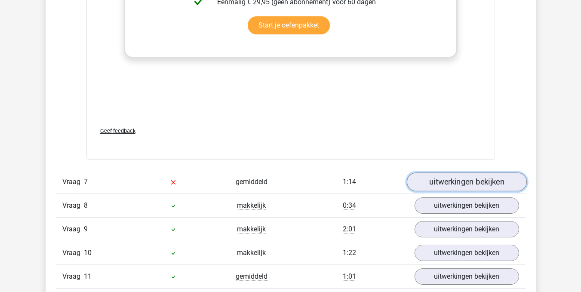
click at [474, 184] on link "uitwerkingen bekijken" at bounding box center [466, 181] width 120 height 19
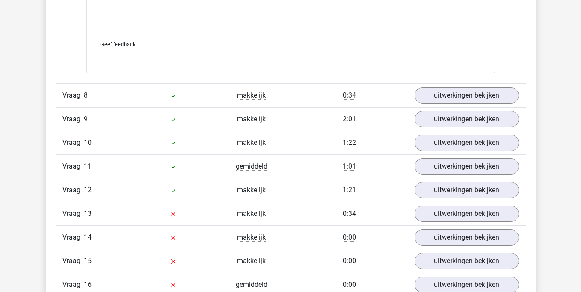
scroll to position [3193, 0]
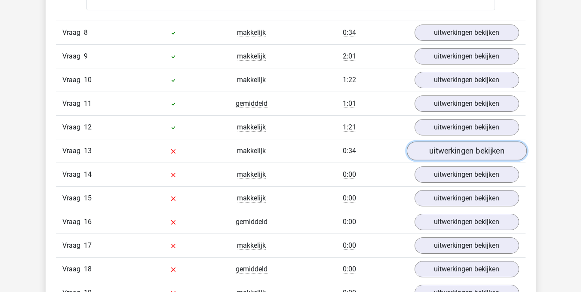
click at [467, 152] on link "uitwerkingen bekijken" at bounding box center [466, 150] width 120 height 19
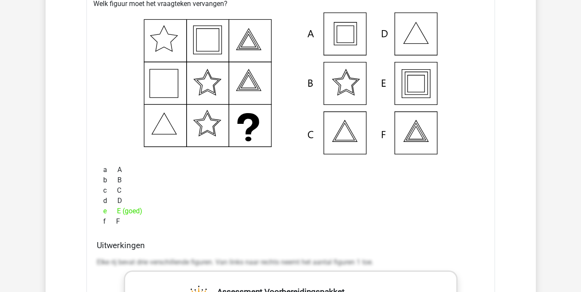
scroll to position [3370, 0]
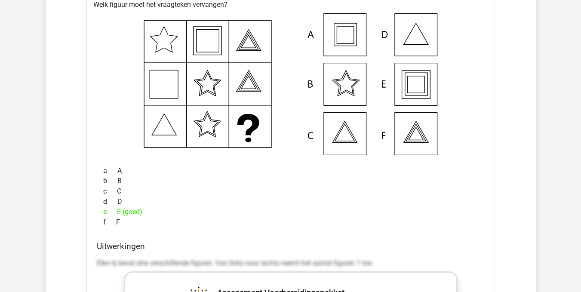
click at [458, 150] on icon at bounding box center [290, 84] width 381 height 142
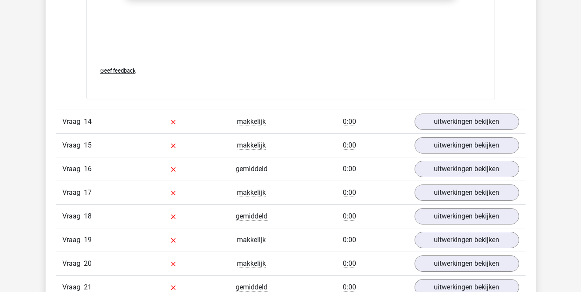
scroll to position [3823, 0]
click at [474, 122] on link "uitwerkingen bekijken" at bounding box center [466, 121] width 120 height 19
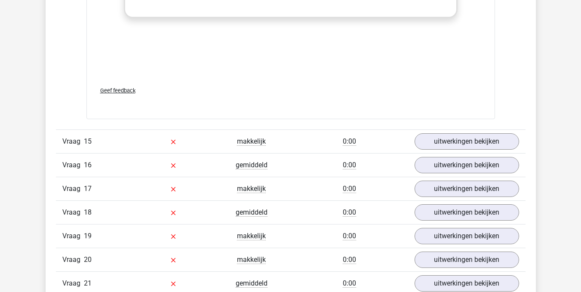
scroll to position [4404, 0]
click at [459, 141] on link "uitwerkingen bekijken" at bounding box center [466, 141] width 120 height 19
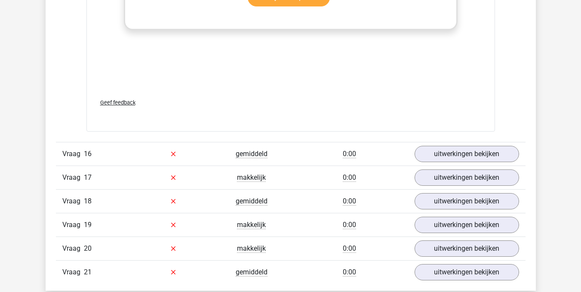
scroll to position [5013, 0]
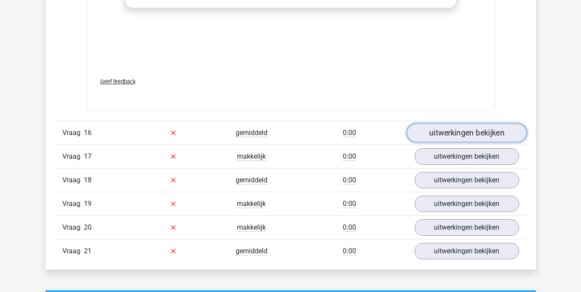
click at [465, 129] on link "uitwerkingen bekijken" at bounding box center [466, 132] width 120 height 19
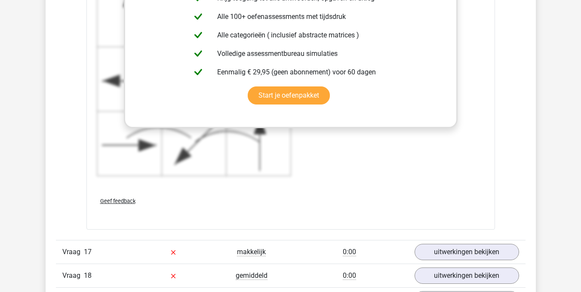
scroll to position [5628, 0]
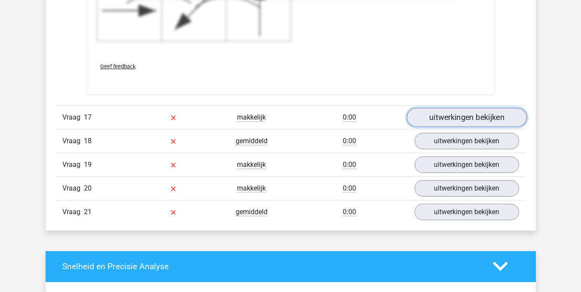
click at [445, 116] on link "uitwerkingen bekijken" at bounding box center [466, 117] width 120 height 19
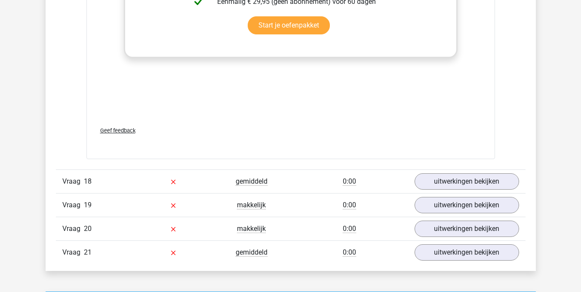
scroll to position [6165, 0]
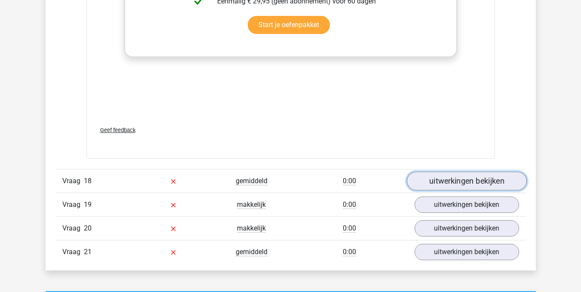
click at [447, 181] on link "uitwerkingen bekijken" at bounding box center [466, 180] width 120 height 19
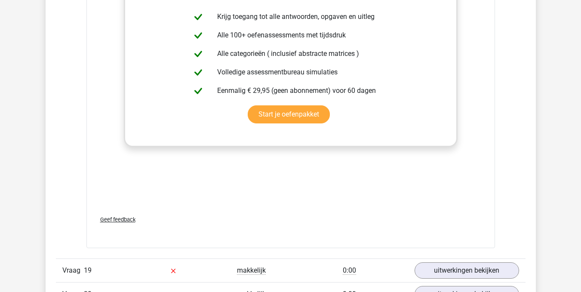
scroll to position [6735, 0]
